Goal: Transaction & Acquisition: Book appointment/travel/reservation

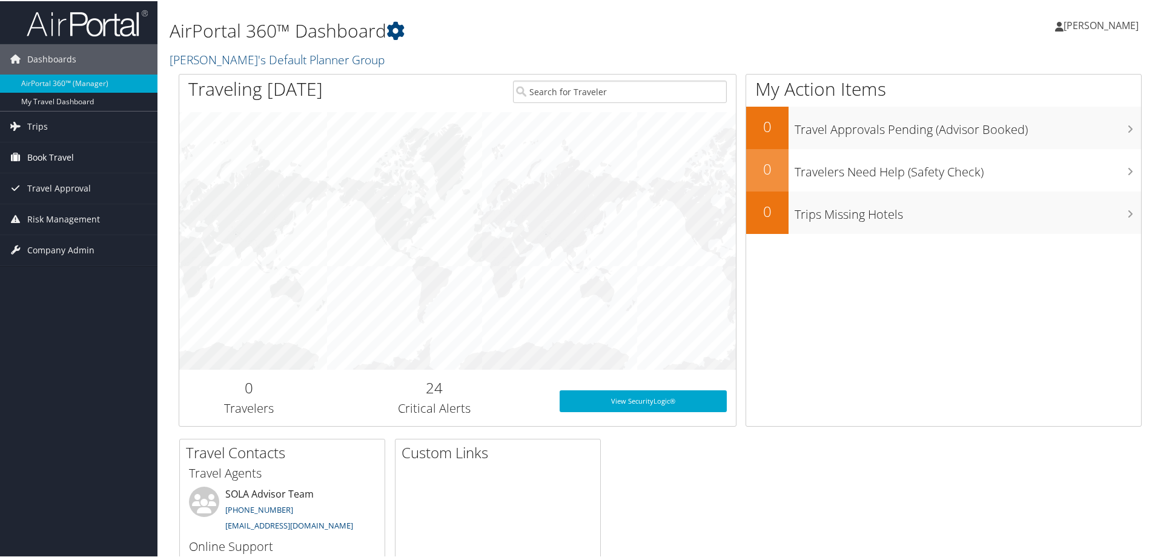
click at [45, 150] on span "Book Travel" at bounding box center [50, 156] width 47 height 30
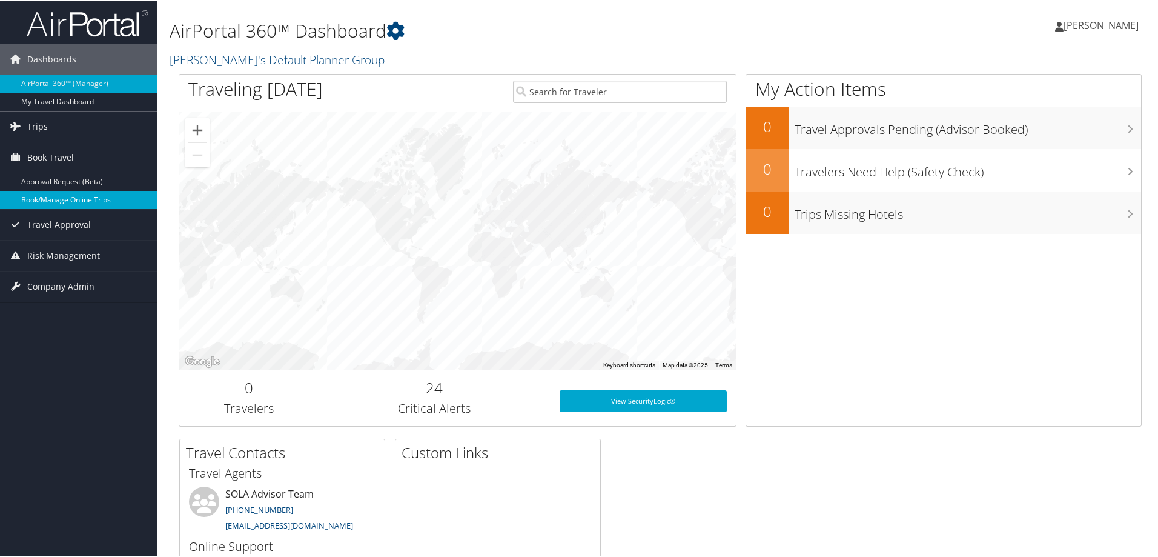
click at [62, 197] on link "Book/Manage Online Trips" at bounding box center [78, 199] width 157 height 18
